Goal: Task Accomplishment & Management: Use online tool/utility

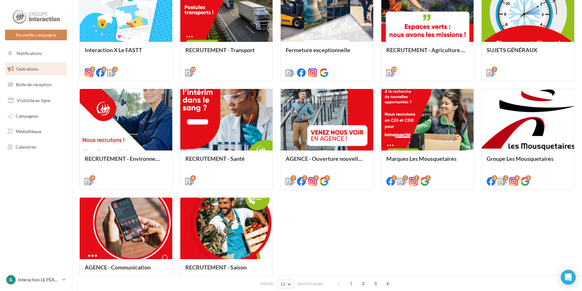
scroll to position [278, 0]
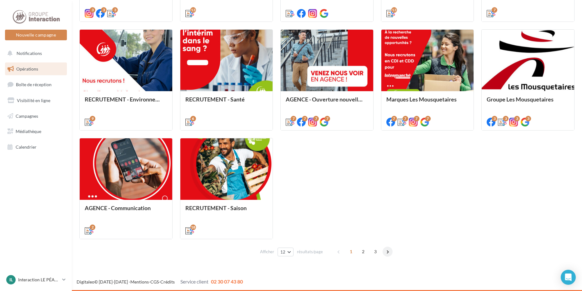
click at [390, 254] on span at bounding box center [388, 252] width 10 height 10
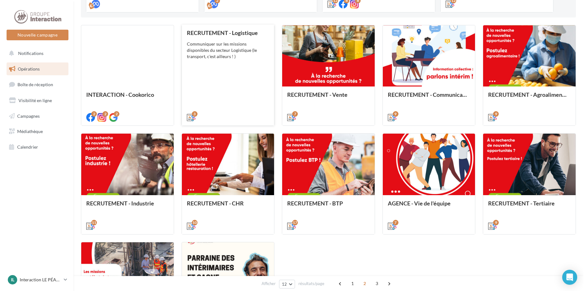
scroll to position [237, 0]
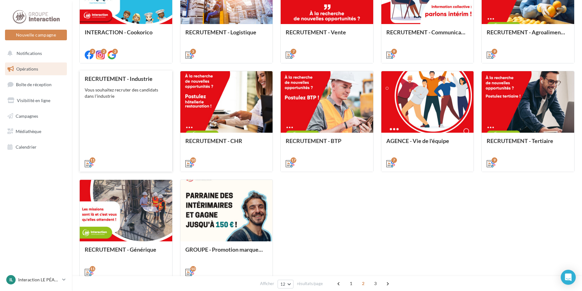
click at [153, 148] on div "RECRUTEMENT - Industrie Vous souhaitez recruter des candidats dans l'industrie" at bounding box center [126, 121] width 83 height 91
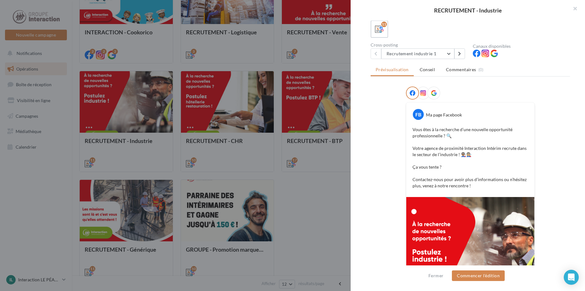
scroll to position [37, 0]
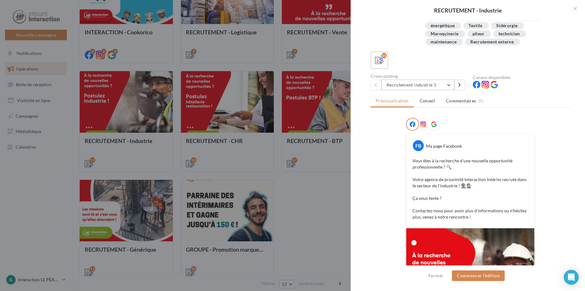
click at [428, 88] on button "Recrutement industrie 1" at bounding box center [417, 85] width 73 height 11
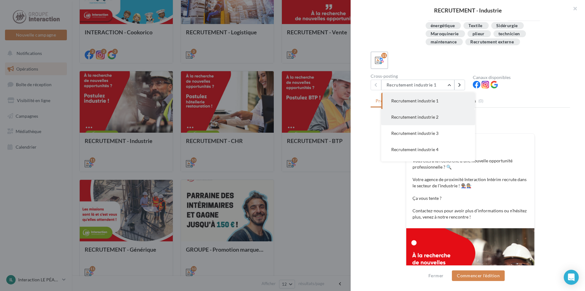
click at [417, 115] on span "Recrutement industrie 2" at bounding box center [414, 116] width 47 height 5
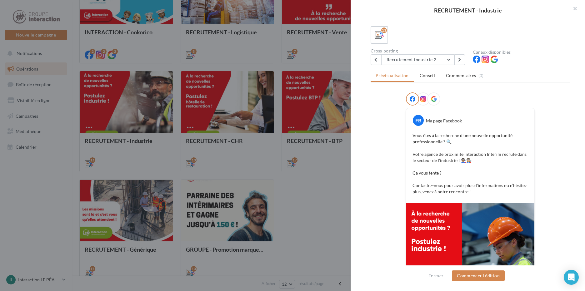
scroll to position [31, 0]
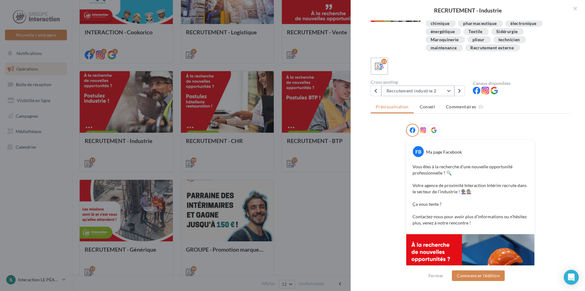
click at [394, 89] on button "Recrutement industrie 2" at bounding box center [417, 91] width 73 height 11
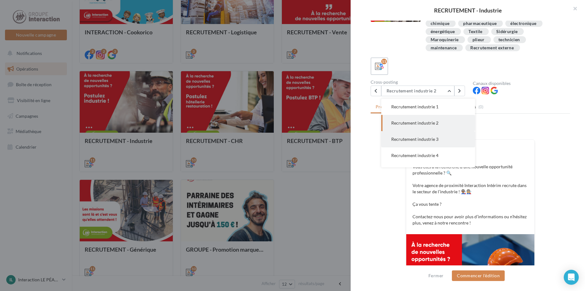
click at [395, 137] on span "Recrutement industrie 3" at bounding box center [414, 139] width 47 height 5
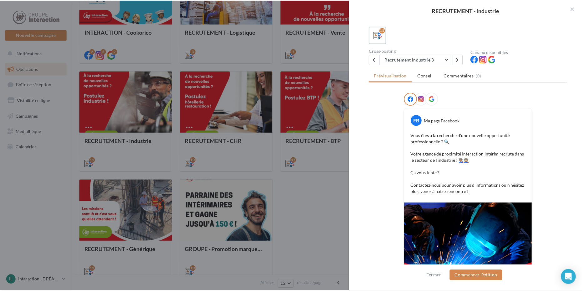
scroll to position [0, 0]
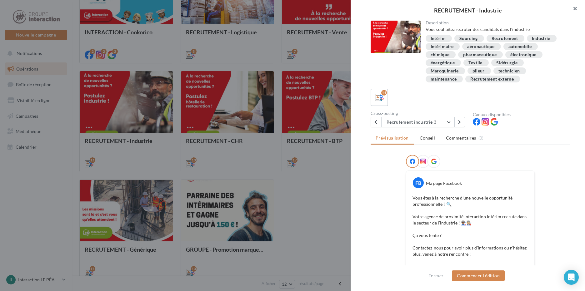
click at [574, 8] on button "button" at bounding box center [572, 9] width 25 height 19
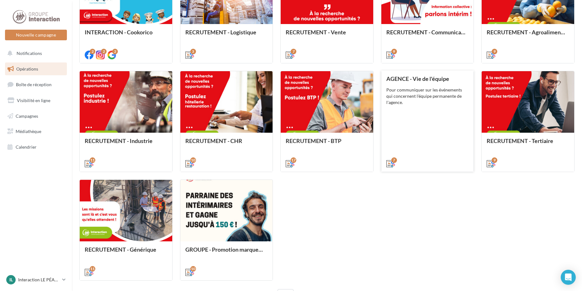
scroll to position [278, 0]
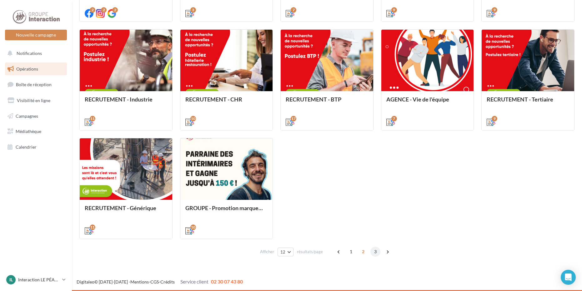
click at [373, 253] on span "3" at bounding box center [375, 252] width 10 height 10
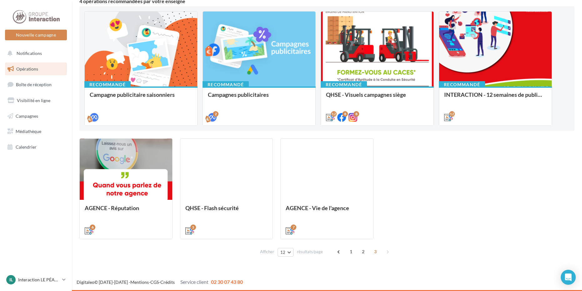
scroll to position [61, 0]
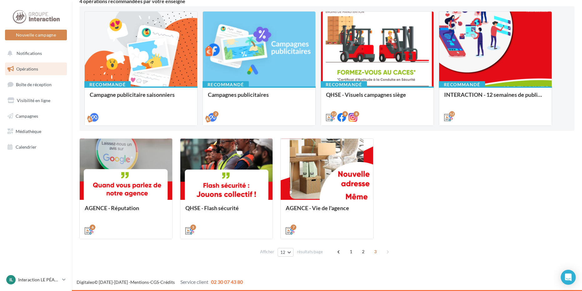
click at [25, 69] on span "Opérations" at bounding box center [27, 68] width 22 height 5
